Goal: Task Accomplishment & Management: Manage account settings

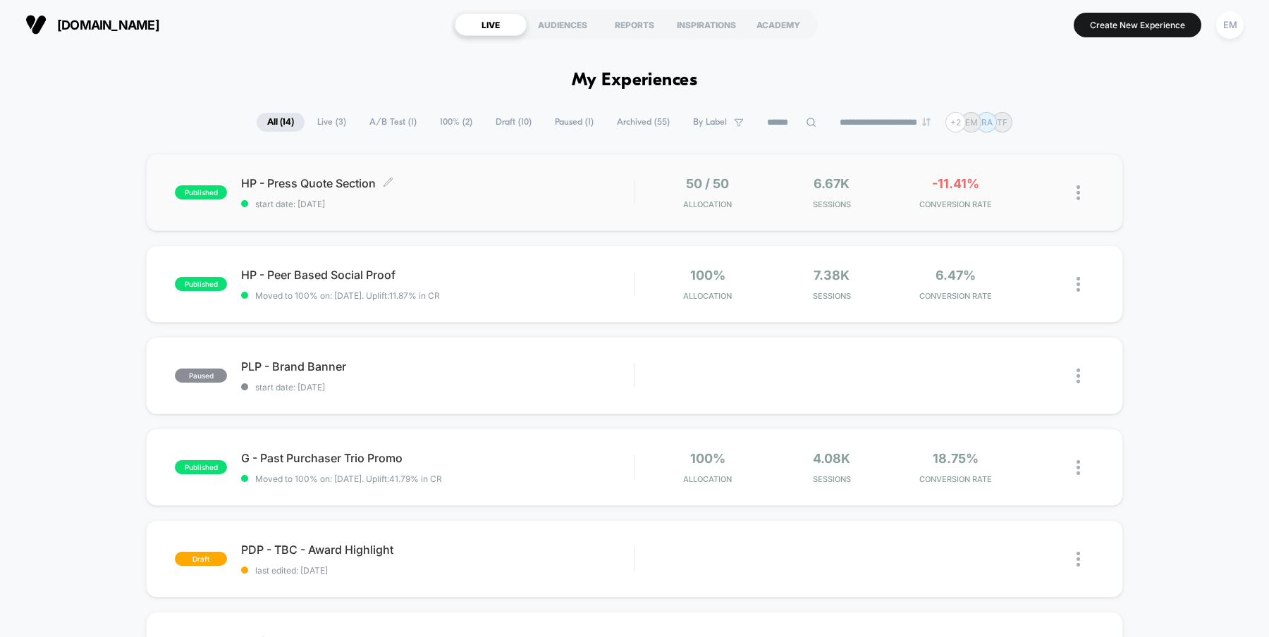
click at [308, 179] on span "HP - Press Quote Section Click to edit experience details" at bounding box center [437, 183] width 393 height 14
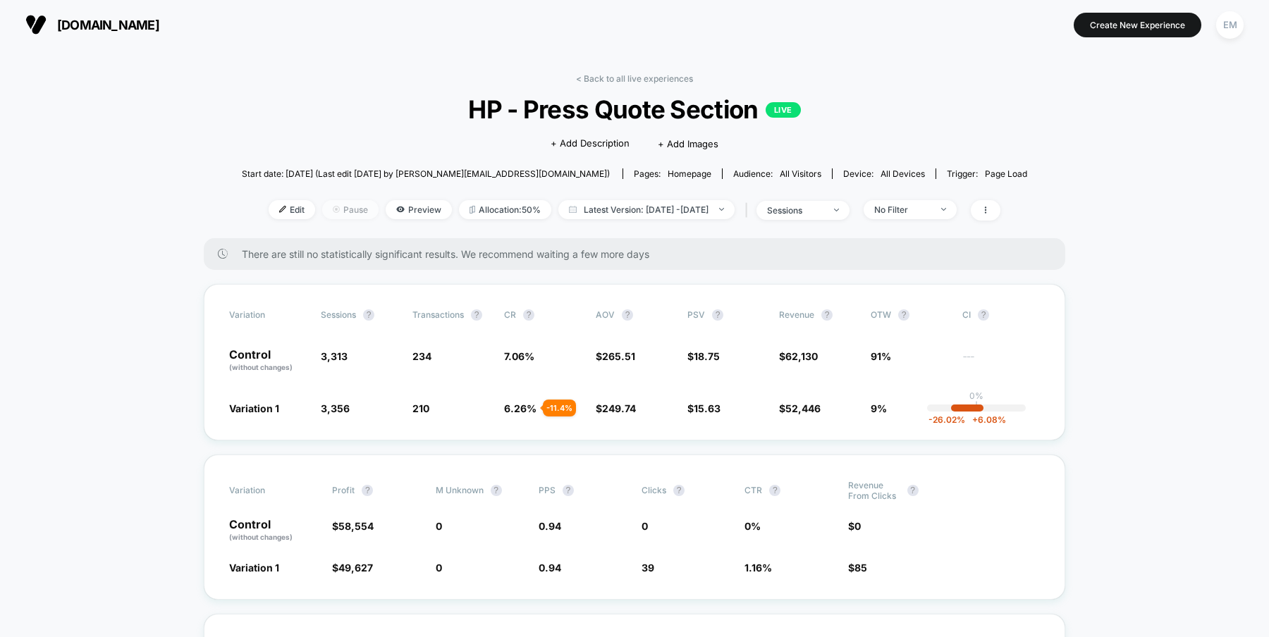
click at [322, 211] on span "Pause" at bounding box center [350, 209] width 56 height 19
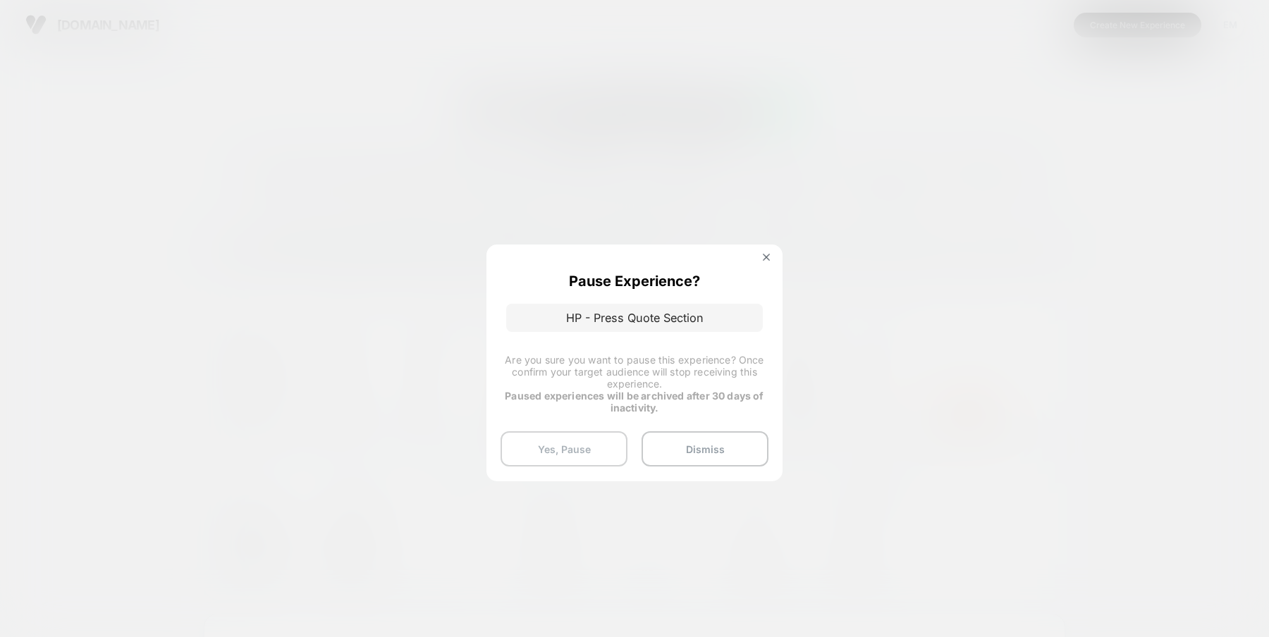
click at [586, 450] on button "Yes, Pause" at bounding box center [563, 448] width 127 height 35
